Goal: Information Seeking & Learning: Learn about a topic

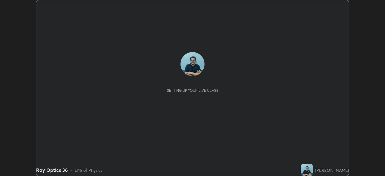
scroll to position [176, 385]
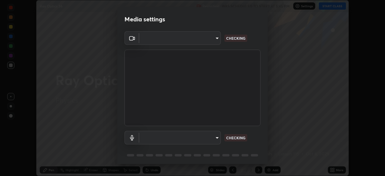
type input "7756d0bd8bc0017cc94789a9a07c49678ac1ef503c39391d0f6dd355ef569251"
type input "f178ba88f0715e8f23218a3aa68ac236c3de51dfee679cee8558c5692846692d"
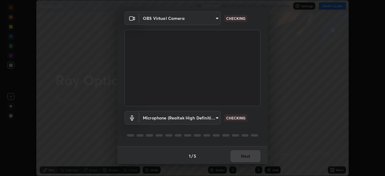
scroll to position [21, 0]
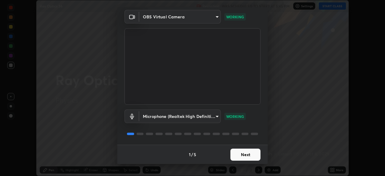
click at [249, 154] on button "Next" at bounding box center [246, 155] width 30 height 12
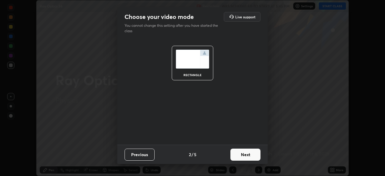
click at [249, 155] on button "Next" at bounding box center [246, 155] width 30 height 12
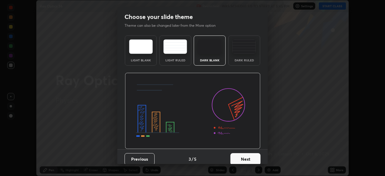
click at [249, 154] on button "Next" at bounding box center [246, 159] width 30 height 12
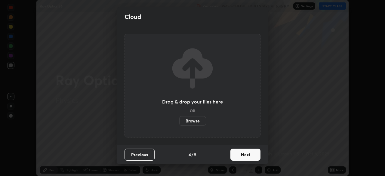
click at [251, 156] on button "Next" at bounding box center [246, 155] width 30 height 12
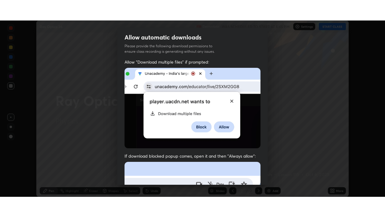
scroll to position [144, 0]
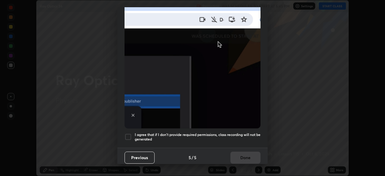
click at [130, 134] on div at bounding box center [128, 136] width 7 height 7
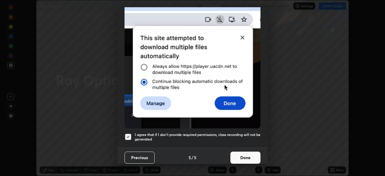
click at [247, 154] on button "Done" at bounding box center [246, 158] width 30 height 12
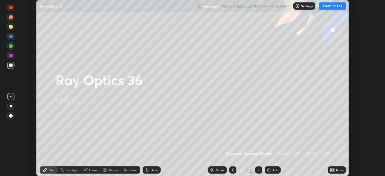
click at [335, 6] on button "START CLASS" at bounding box center [332, 5] width 27 height 7
click at [272, 168] on div "Add" at bounding box center [273, 169] width 16 height 7
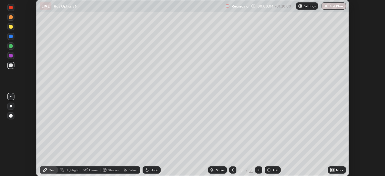
click at [337, 169] on div "More" at bounding box center [340, 170] width 8 height 3
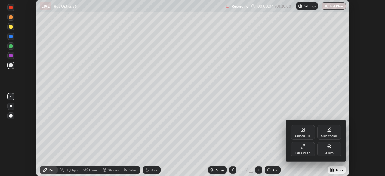
click at [302, 146] on icon at bounding box center [303, 146] width 5 height 5
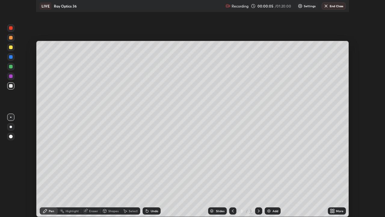
scroll to position [217, 385]
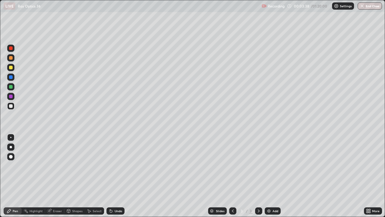
click at [376, 176] on div "More" at bounding box center [373, 210] width 18 height 7
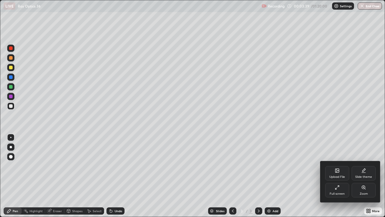
click at [376, 176] on div at bounding box center [192, 108] width 385 height 217
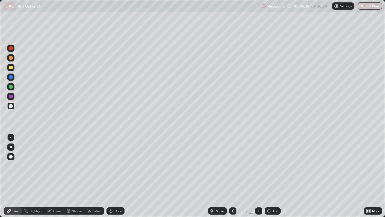
click at [58, 176] on div "Eraser" at bounding box center [57, 210] width 9 height 3
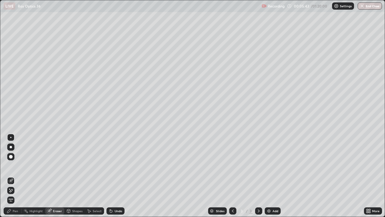
click at [20, 176] on div "Pen" at bounding box center [13, 210] width 18 height 7
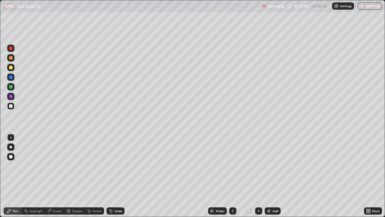
click at [118, 176] on div "Undo" at bounding box center [119, 210] width 8 height 3
click at [11, 87] on div at bounding box center [11, 87] width 4 height 4
click at [10, 106] on div at bounding box center [11, 106] width 4 height 4
